Goal: Information Seeking & Learning: Learn about a topic

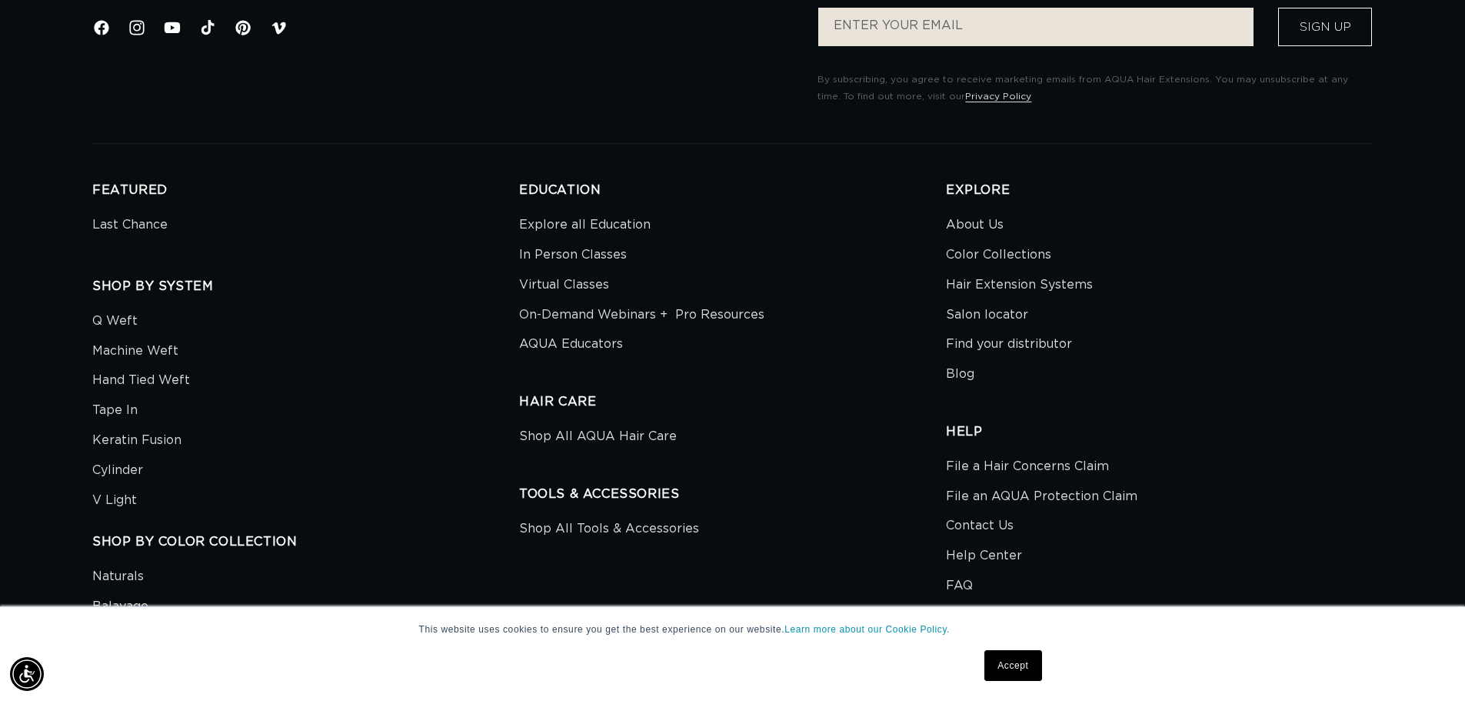
scroll to position [0, 1356]
click at [950, 221] on link "About Us" at bounding box center [975, 227] width 58 height 26
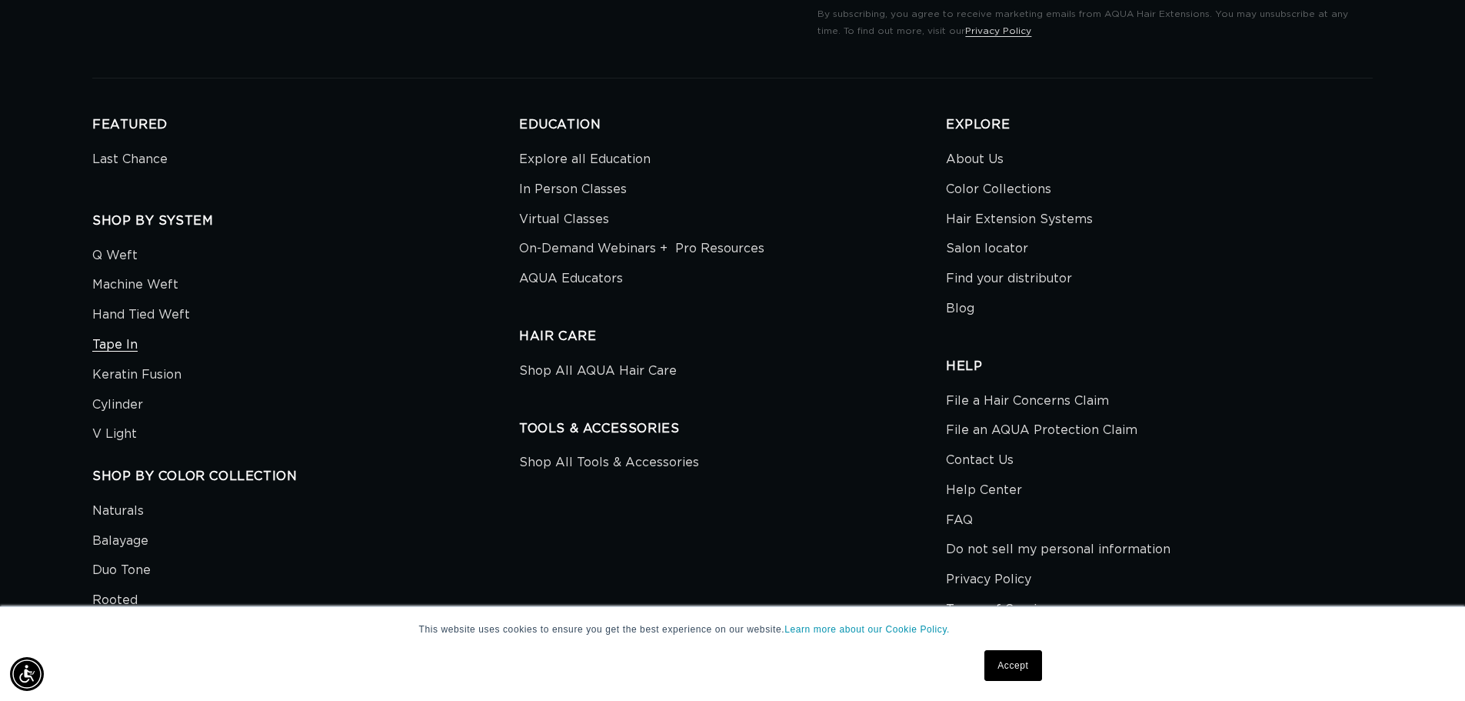
click at [127, 343] on link "Tape In" at bounding box center [114, 345] width 45 height 30
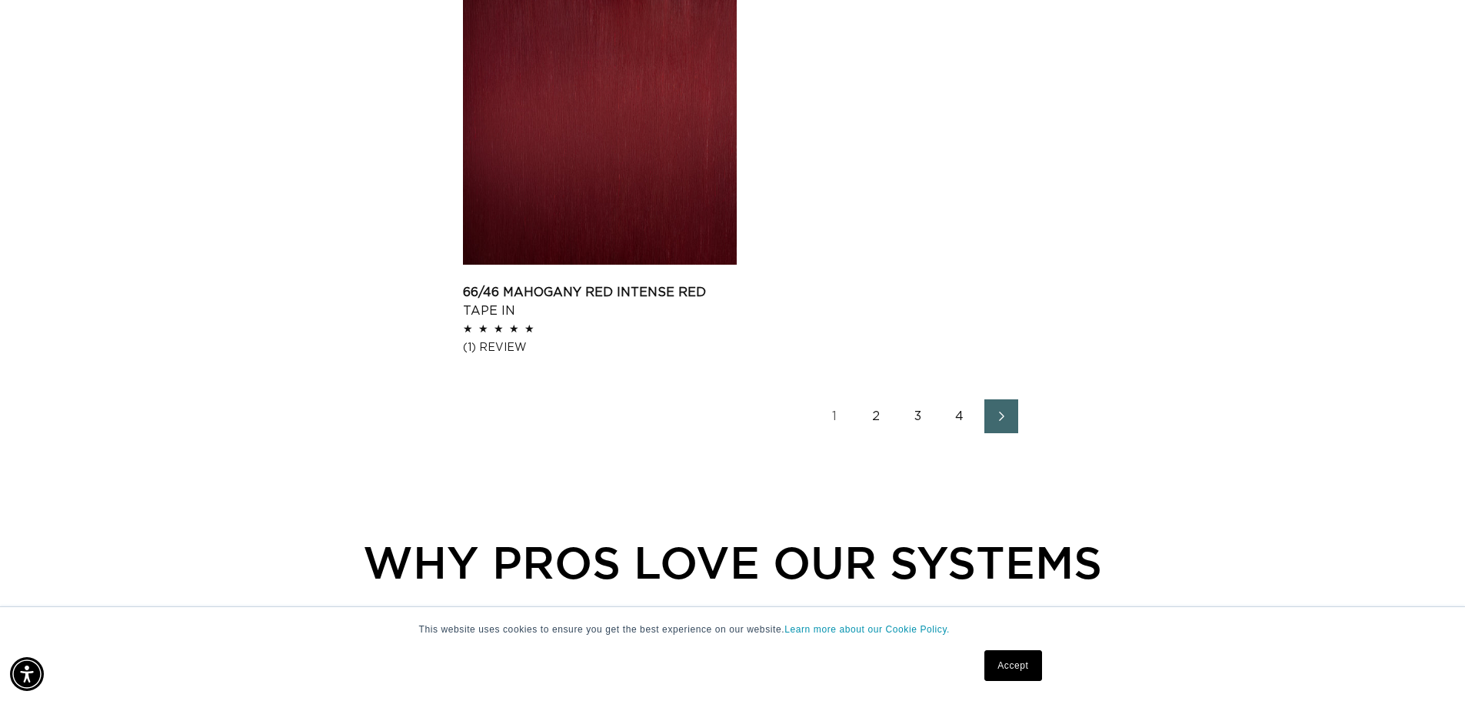
scroll to position [2461, 0]
click at [994, 413] on icon "Next page" at bounding box center [1002, 415] width 20 height 11
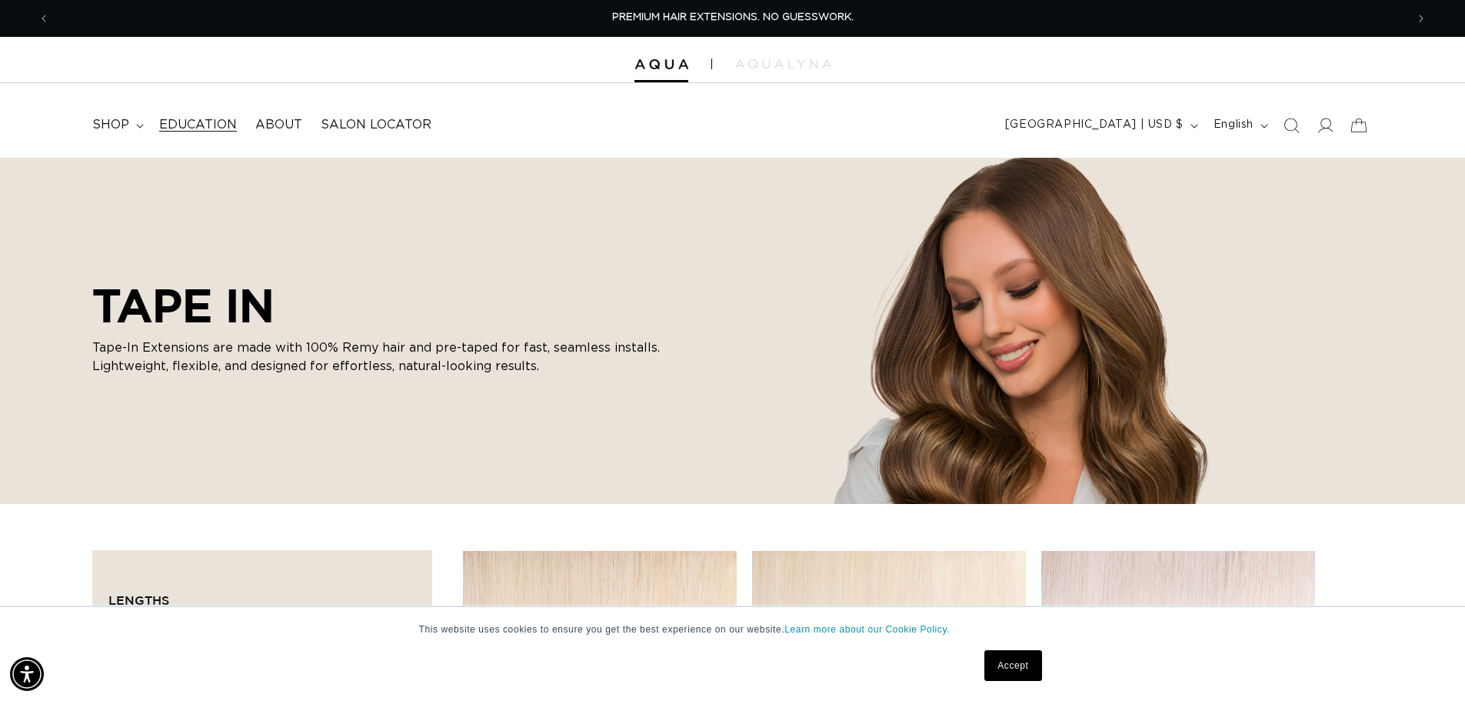
click at [175, 126] on span "Education" at bounding box center [198, 125] width 78 height 16
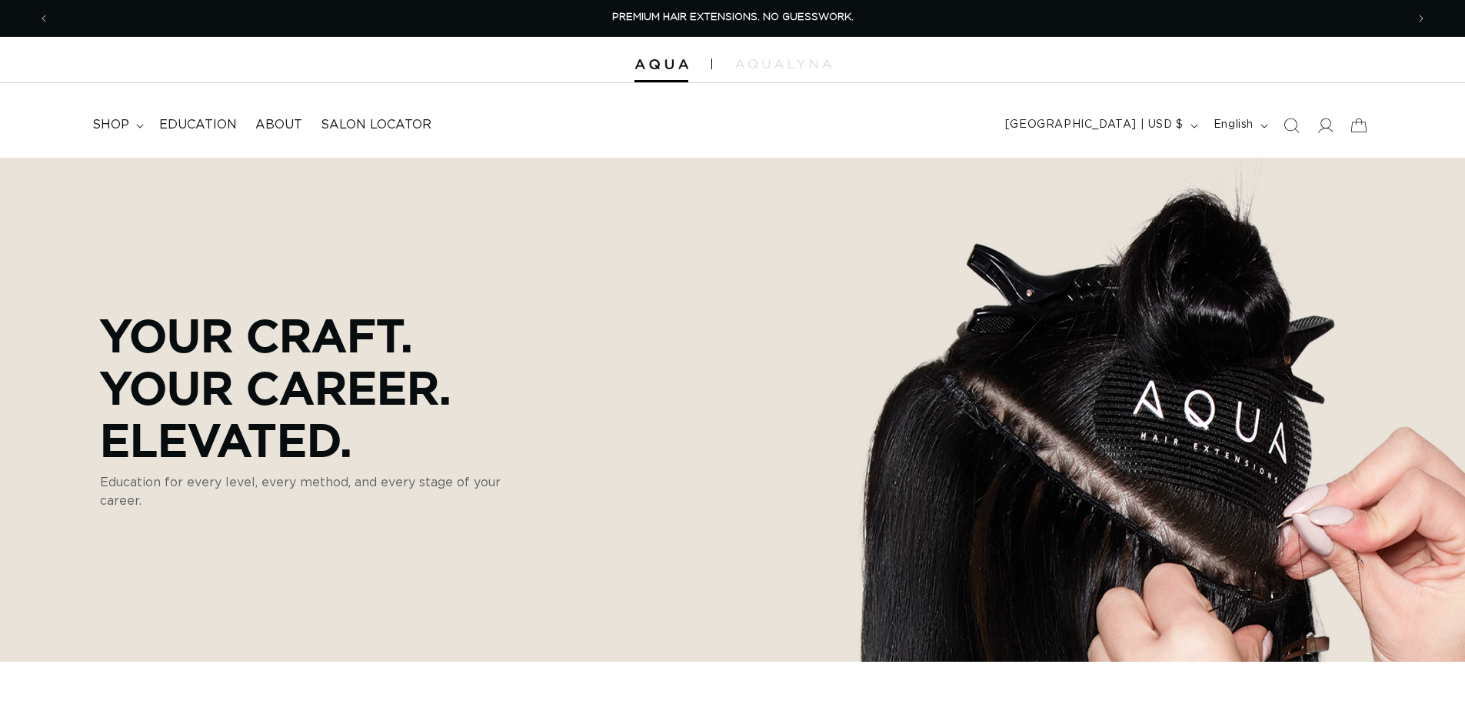
click at [770, 69] on div at bounding box center [732, 60] width 1465 height 46
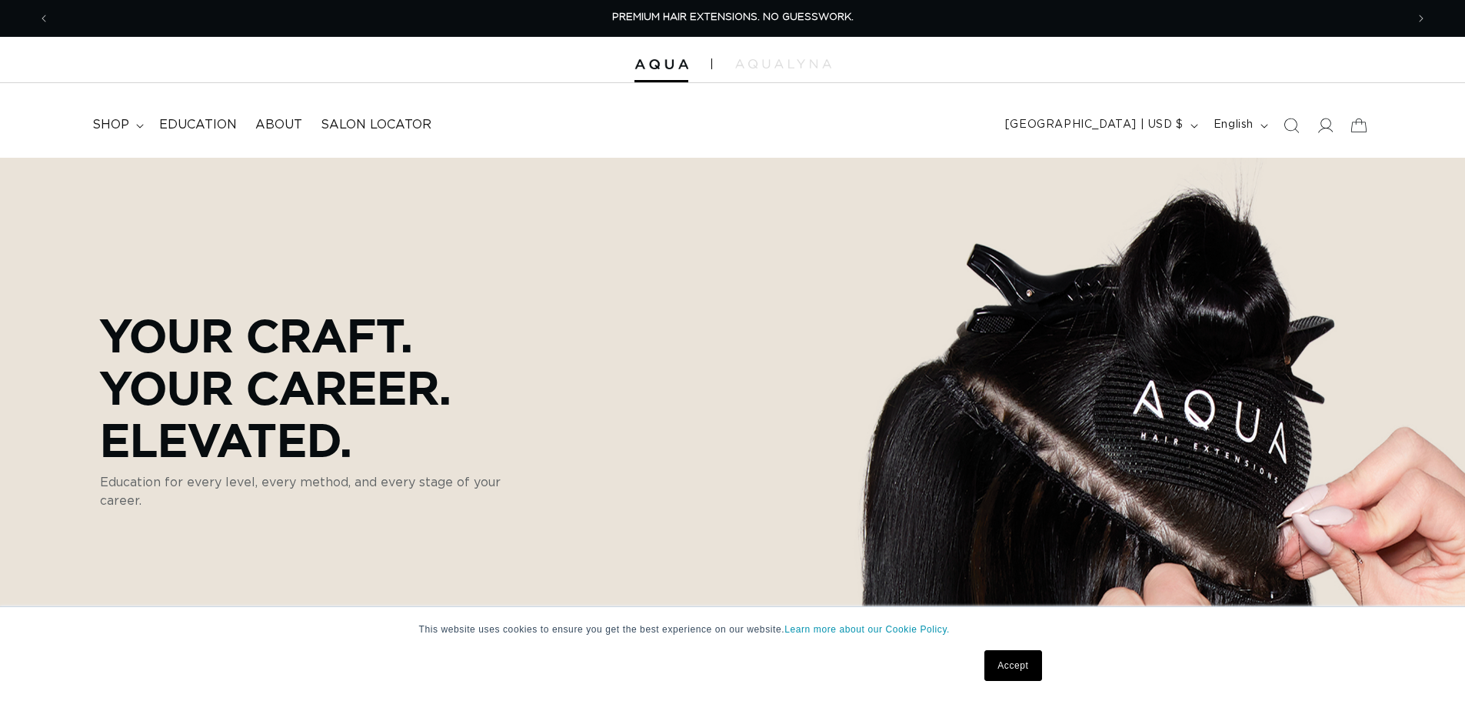
click at [770, 69] on div at bounding box center [732, 60] width 1465 height 46
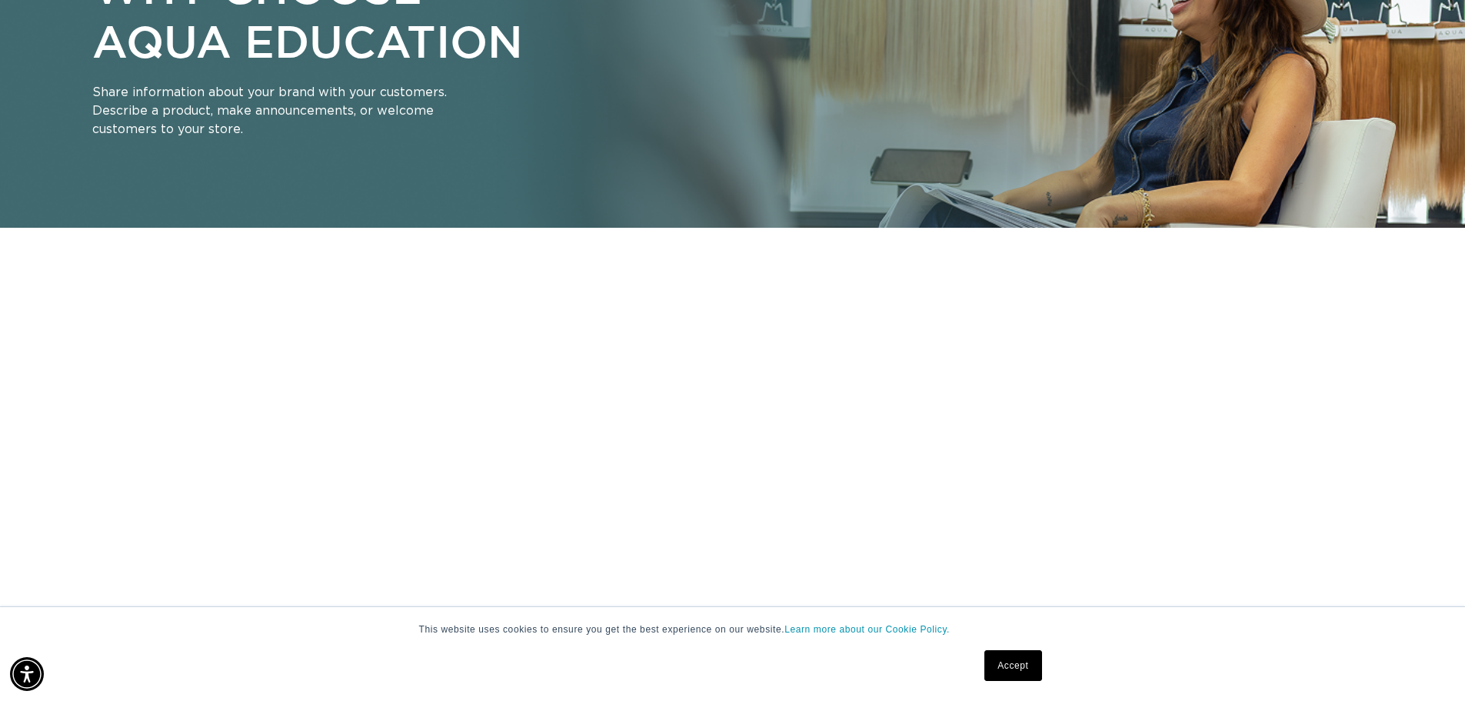
scroll to position [0, 2712]
click at [145, 299] on video "Your browser doesn't support HTML5 video. Download the video instead." at bounding box center [732, 531] width 1465 height 469
